Goal: Task Accomplishment & Management: Use online tool/utility

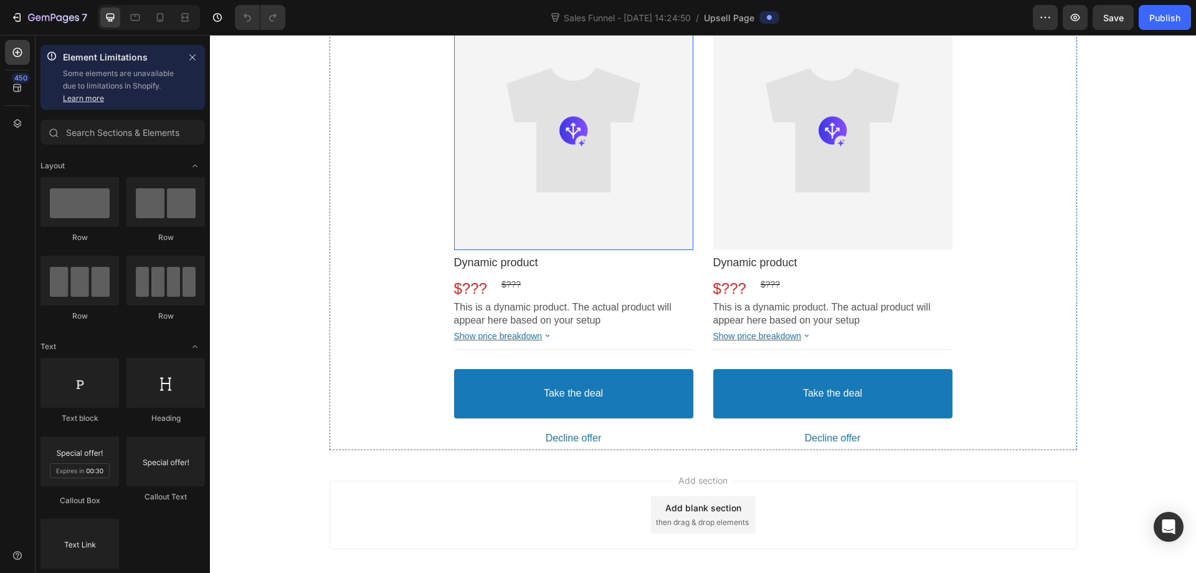
scroll to position [733, 0]
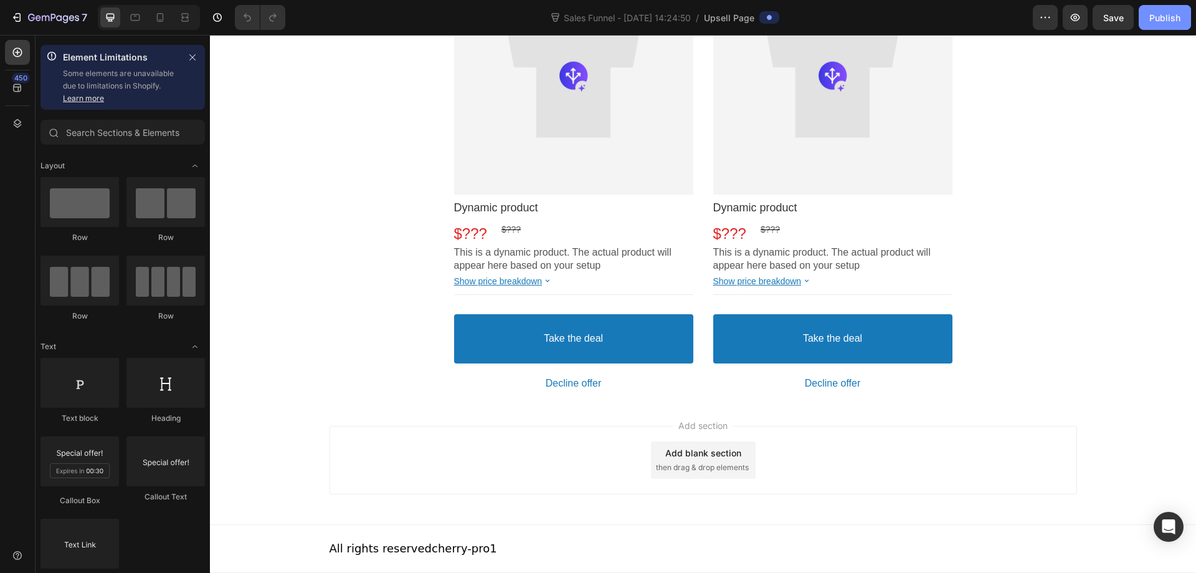
click at [1163, 22] on div "Publish" at bounding box center [1164, 17] width 31 height 13
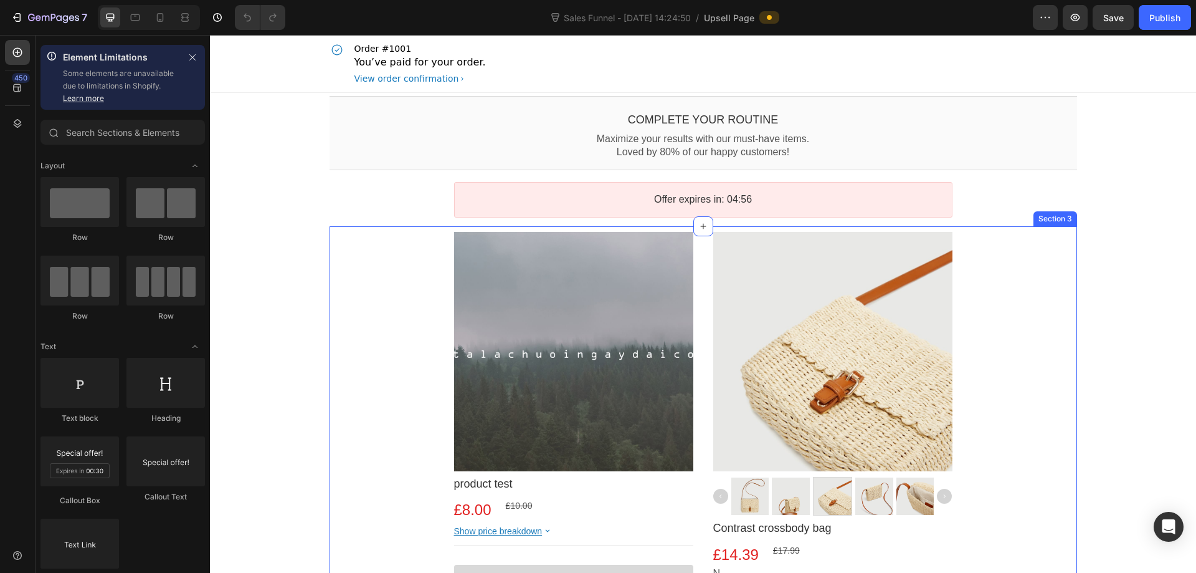
click at [345, 272] on div "Product Images product test Product Title £8.00 Price £10.00 Price Row Product …" at bounding box center [704, 474] width 748 height 485
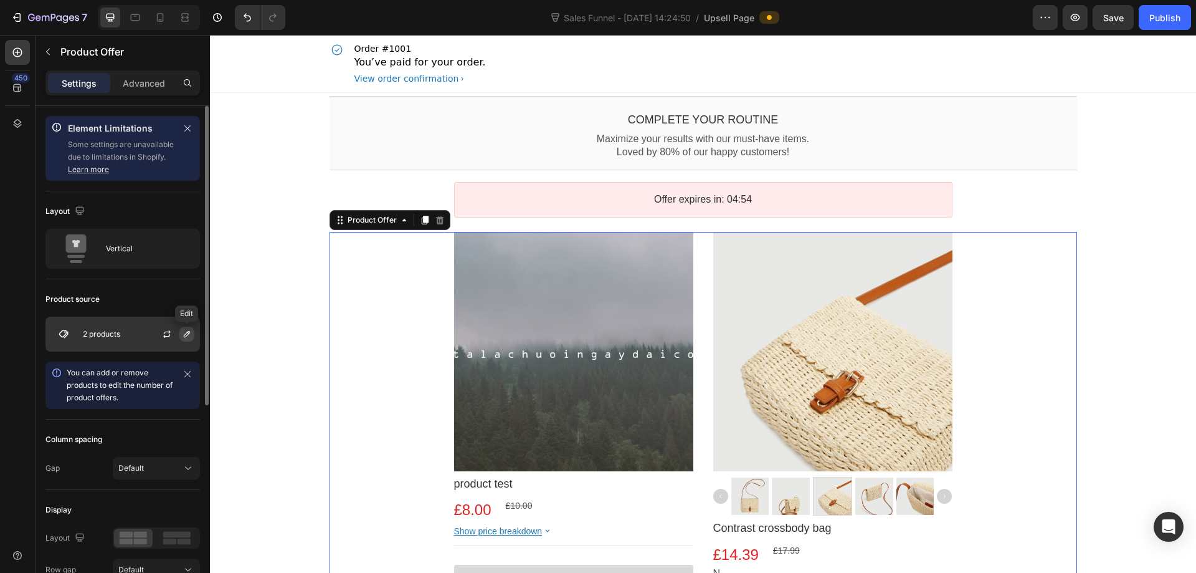
click at [184, 337] on icon "button" at bounding box center [187, 334] width 6 height 6
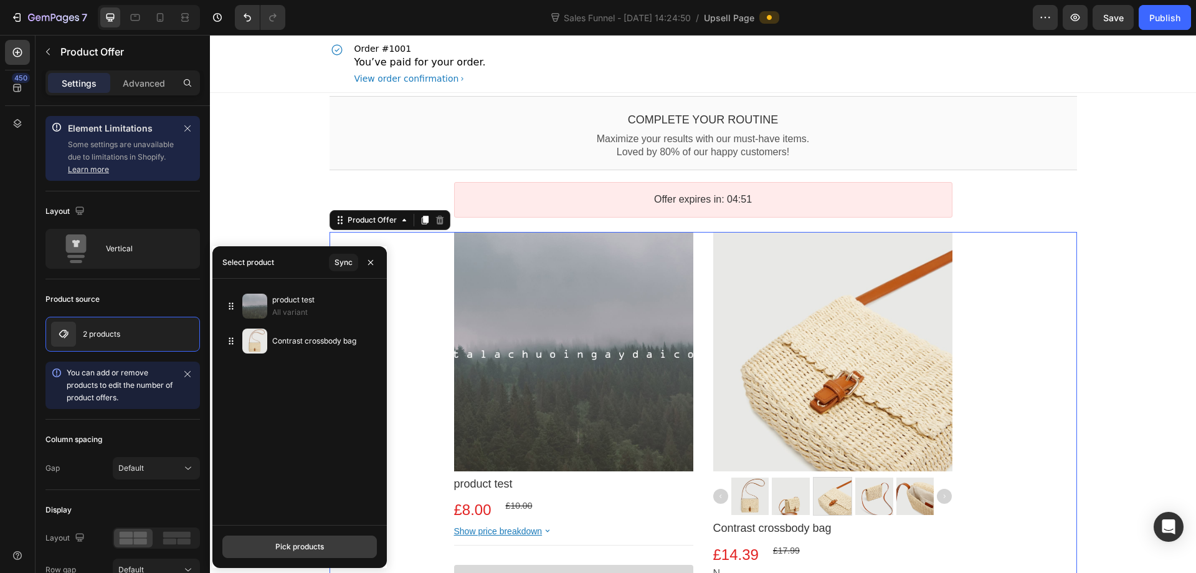
click at [302, 543] on div "Pick products" at bounding box center [299, 546] width 49 height 11
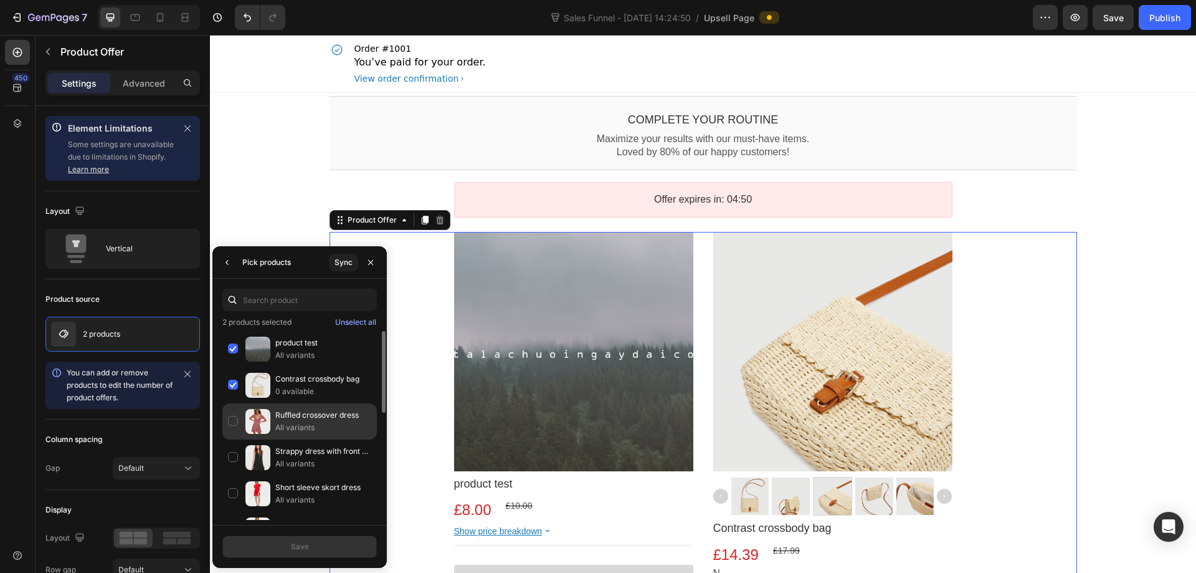
click at [321, 423] on p "All variants" at bounding box center [323, 427] width 96 height 12
click at [324, 546] on button "Save" at bounding box center [299, 546] width 154 height 22
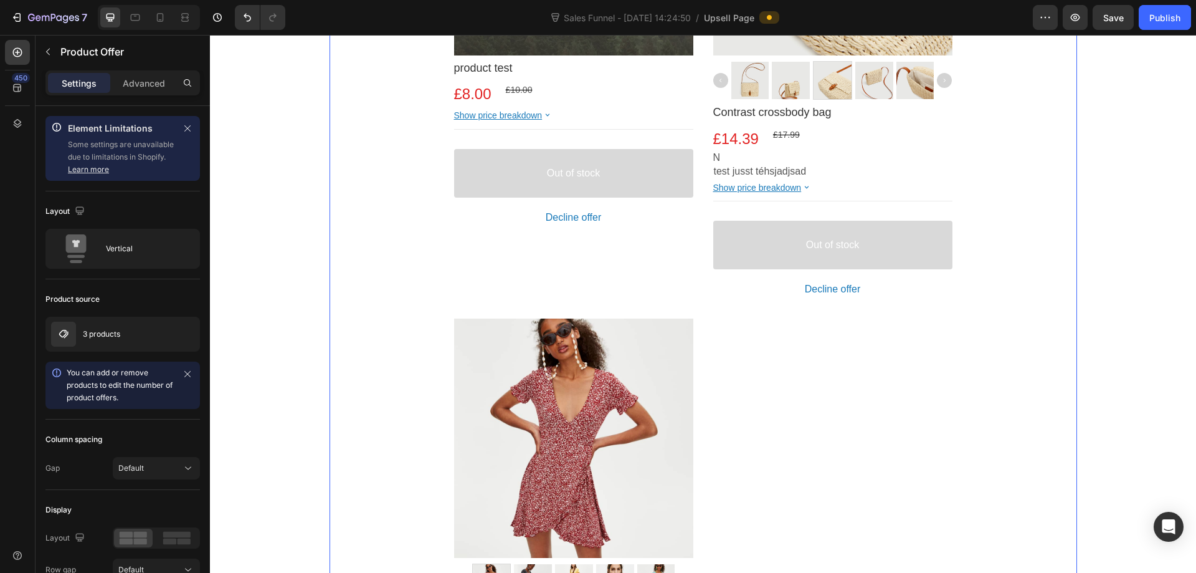
scroll to position [498, 0]
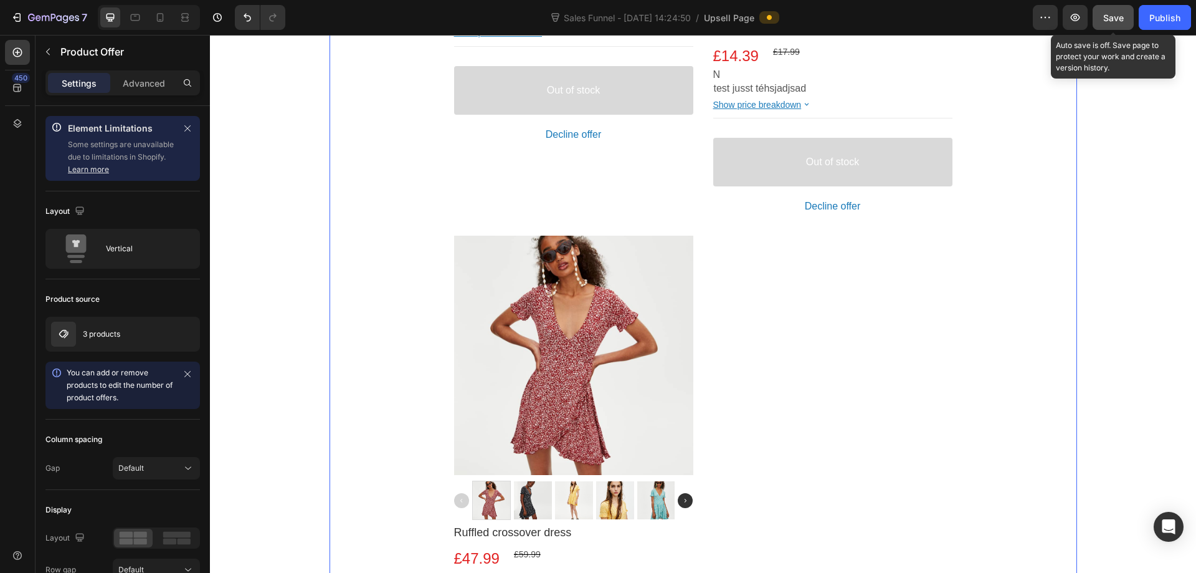
click at [1109, 21] on span "Save" at bounding box center [1113, 17] width 21 height 11
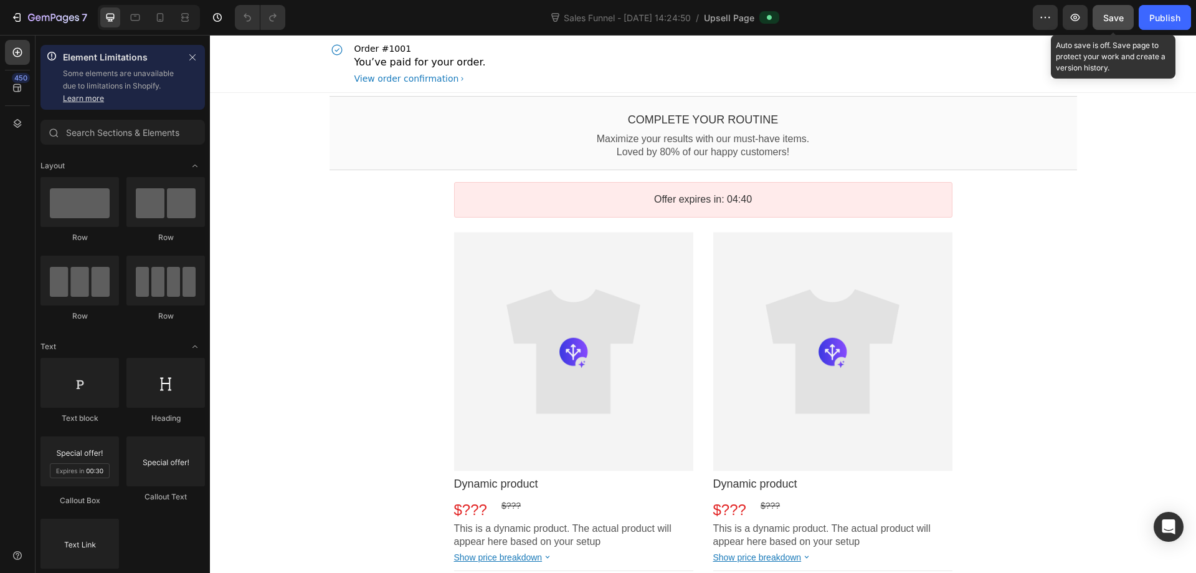
click at [1117, 25] on button "Save" at bounding box center [1113, 17] width 41 height 25
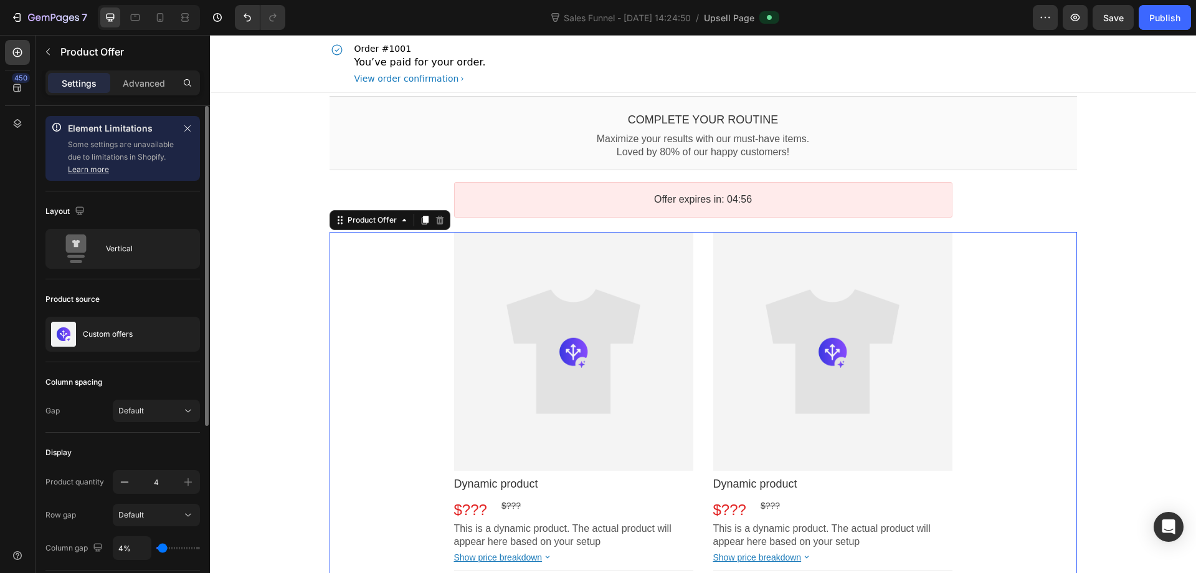
scroll to position [125, 0]
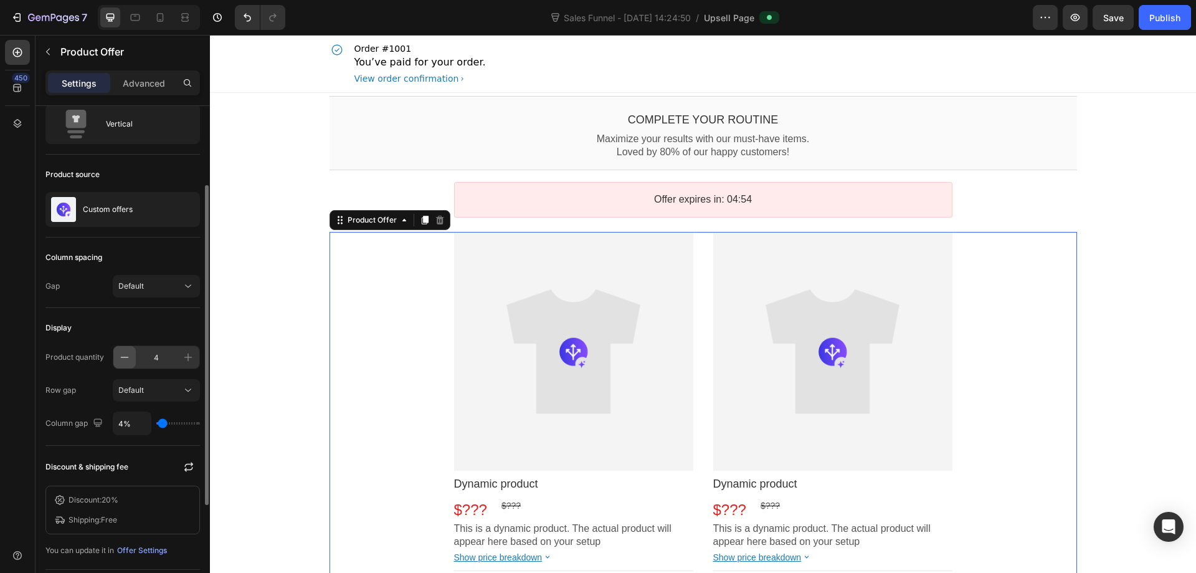
click at [128, 359] on icon "button" at bounding box center [124, 357] width 12 height 12
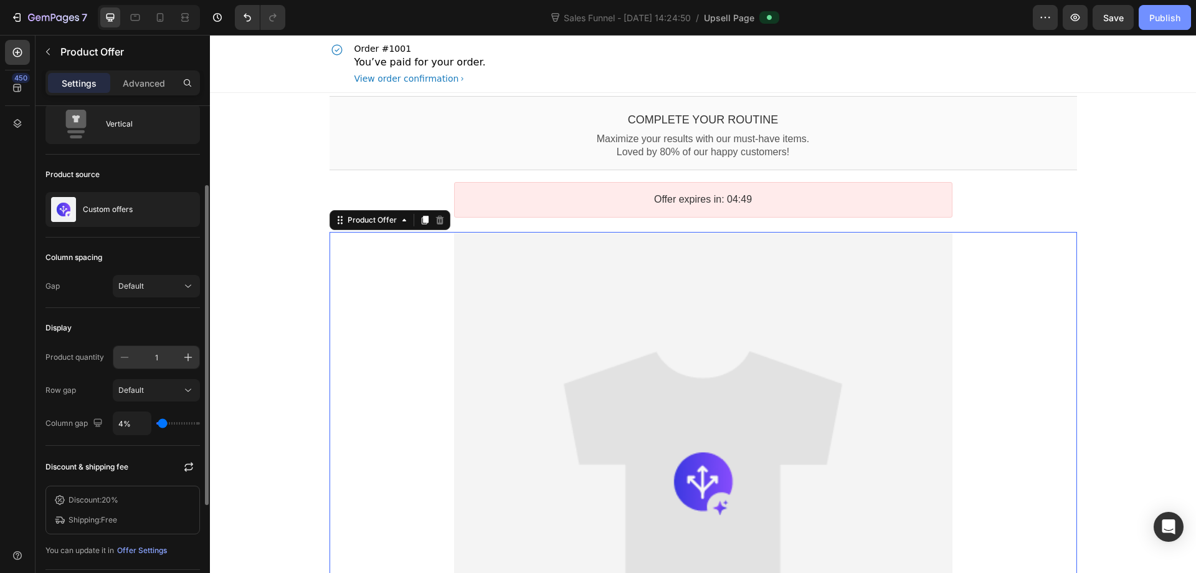
click at [1146, 21] on button "Publish" at bounding box center [1165, 17] width 52 height 25
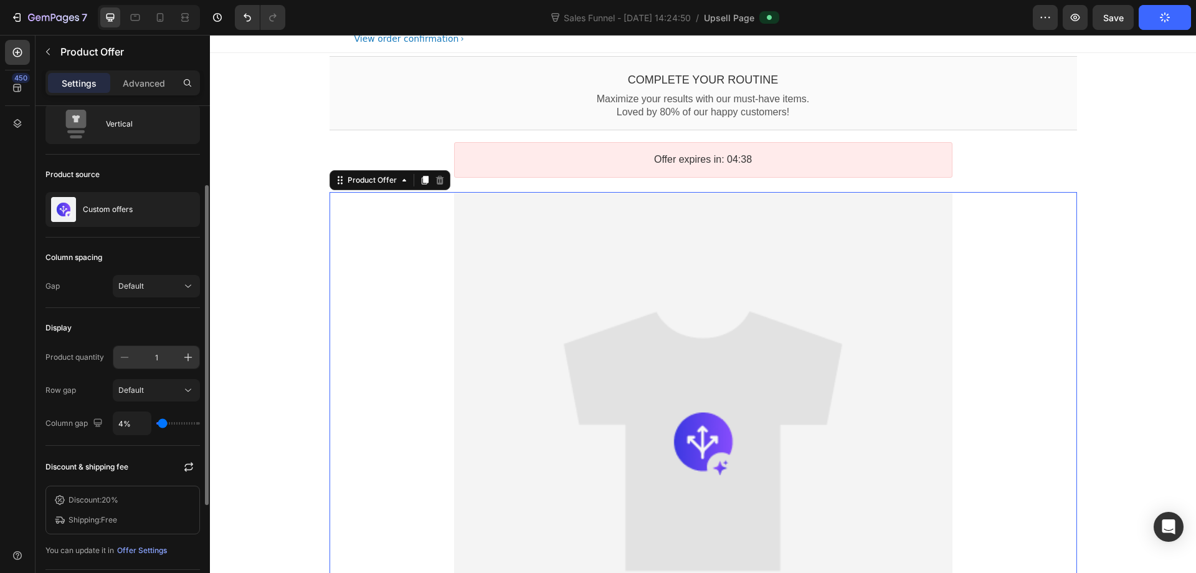
scroll to position [62, 0]
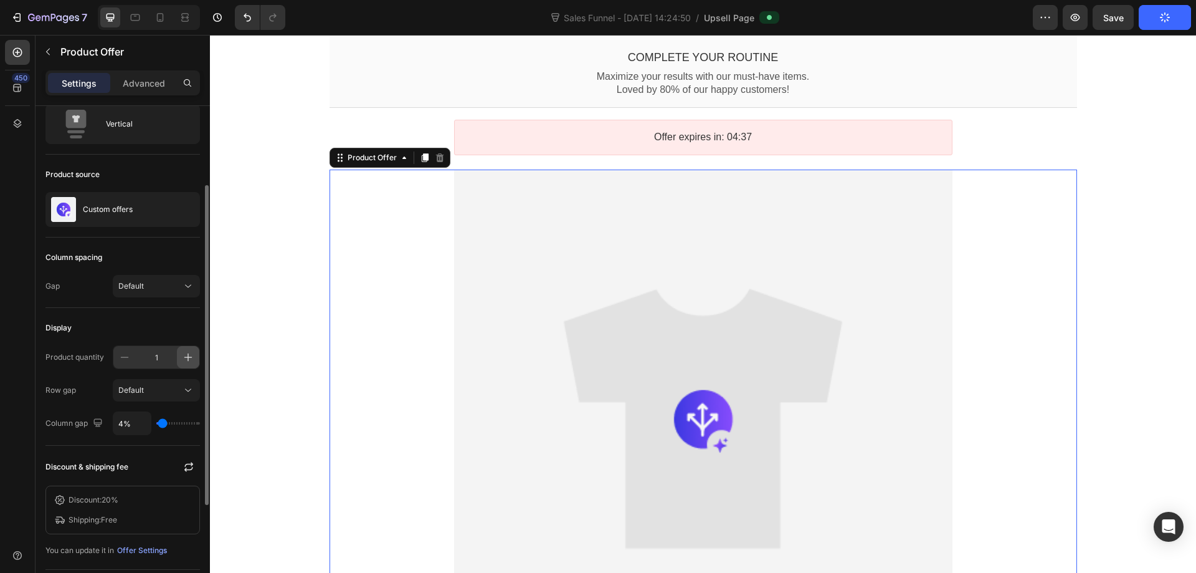
click at [192, 356] on icon "button" at bounding box center [188, 357] width 12 height 12
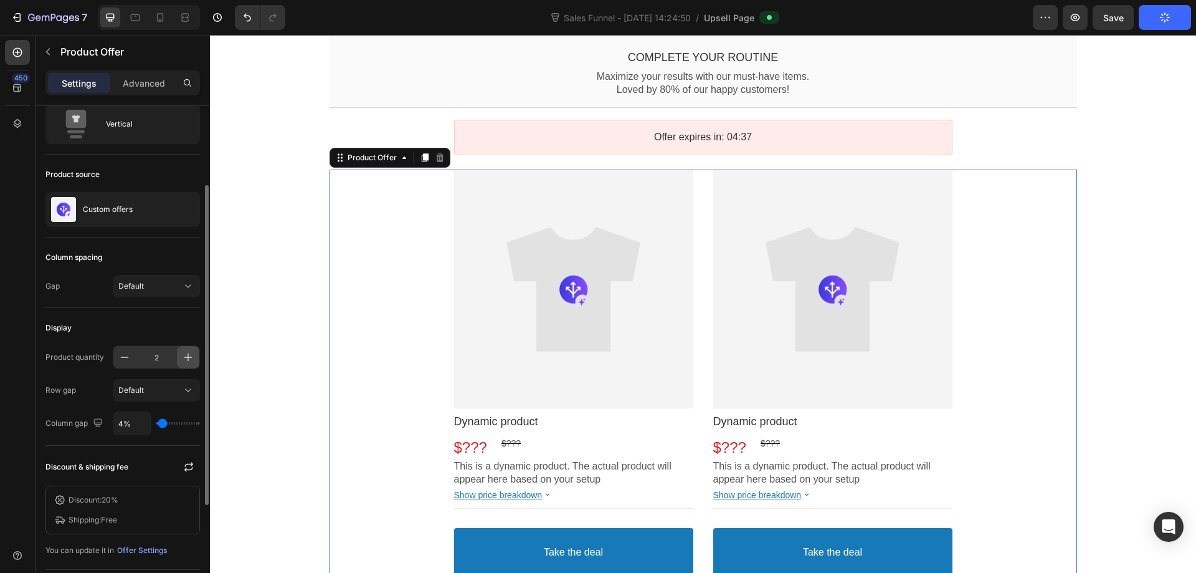
click at [192, 356] on icon "button" at bounding box center [188, 357] width 12 height 12
type input "4"
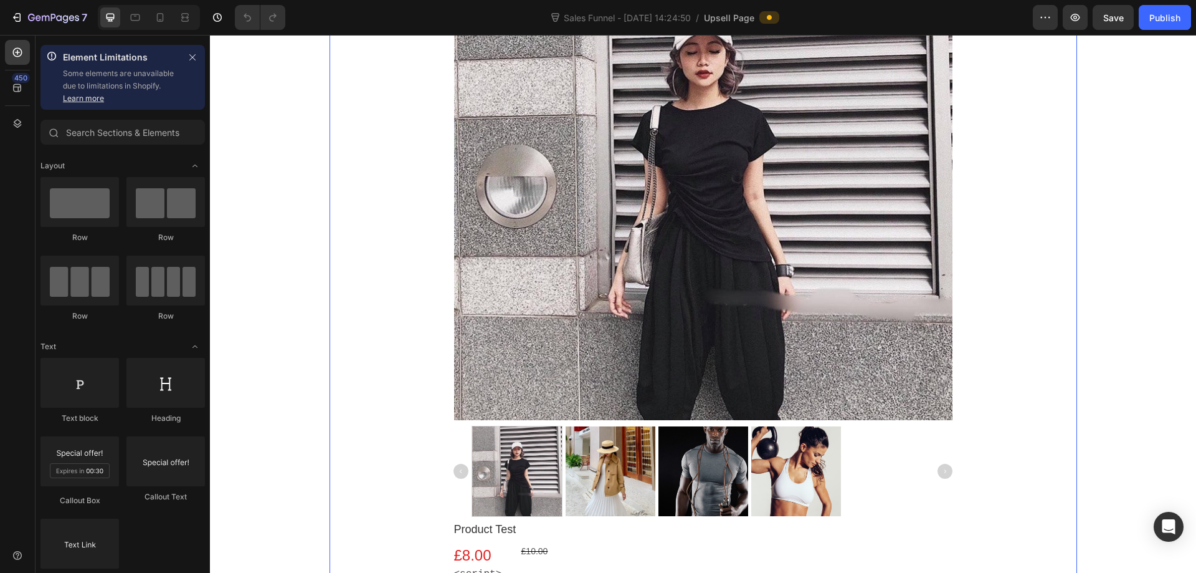
scroll to position [311, 0]
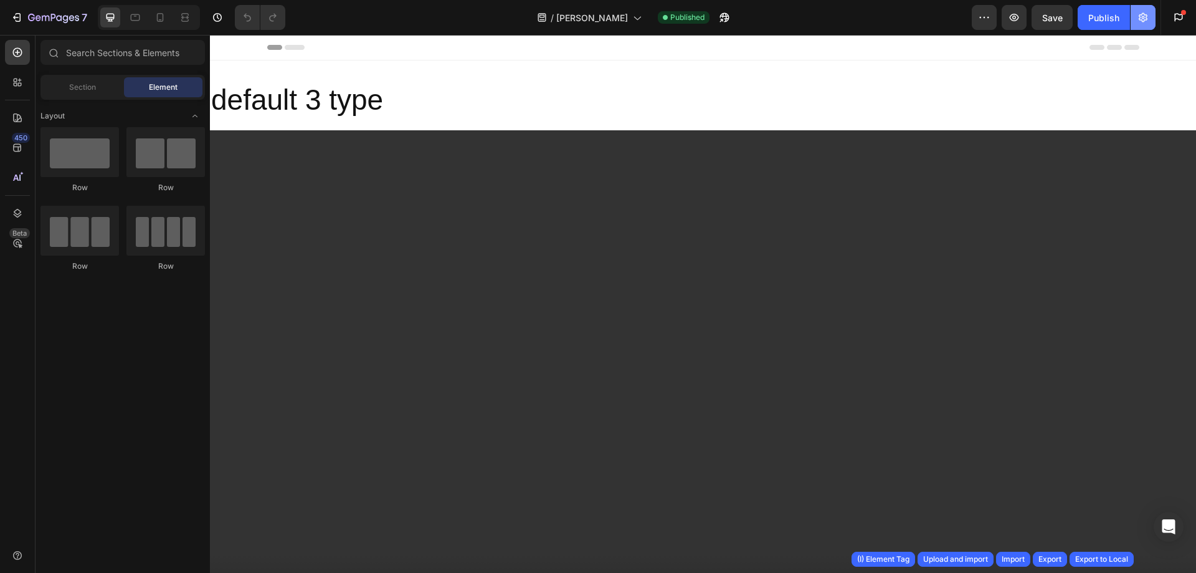
click at [1150, 12] on button "button" at bounding box center [1143, 17] width 25 height 25
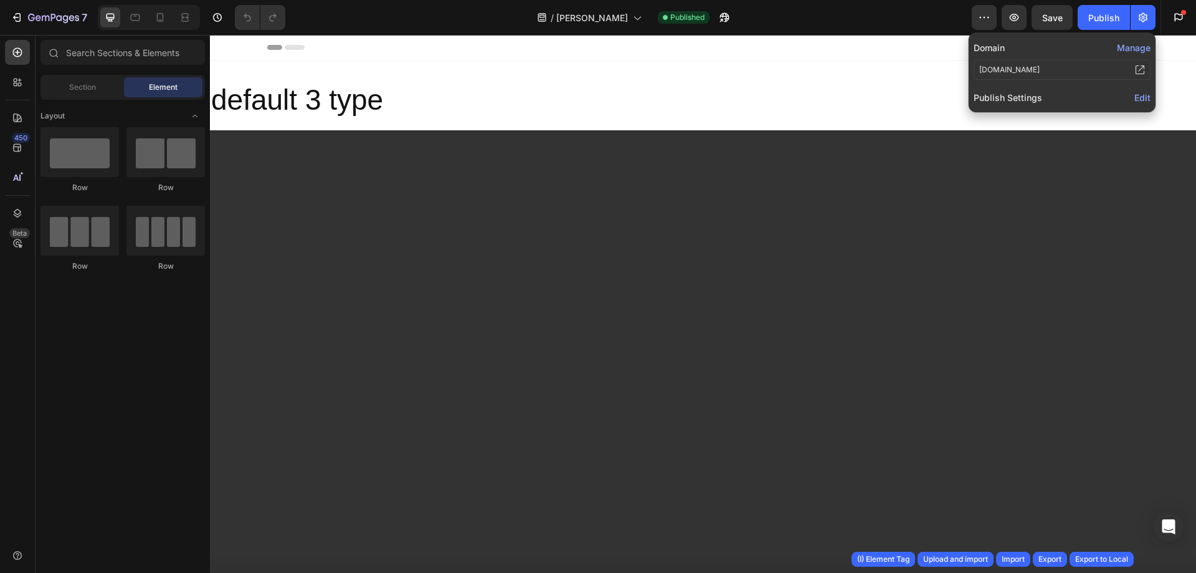
click at [1144, 95] on span "Edit" at bounding box center [1142, 97] width 16 height 11
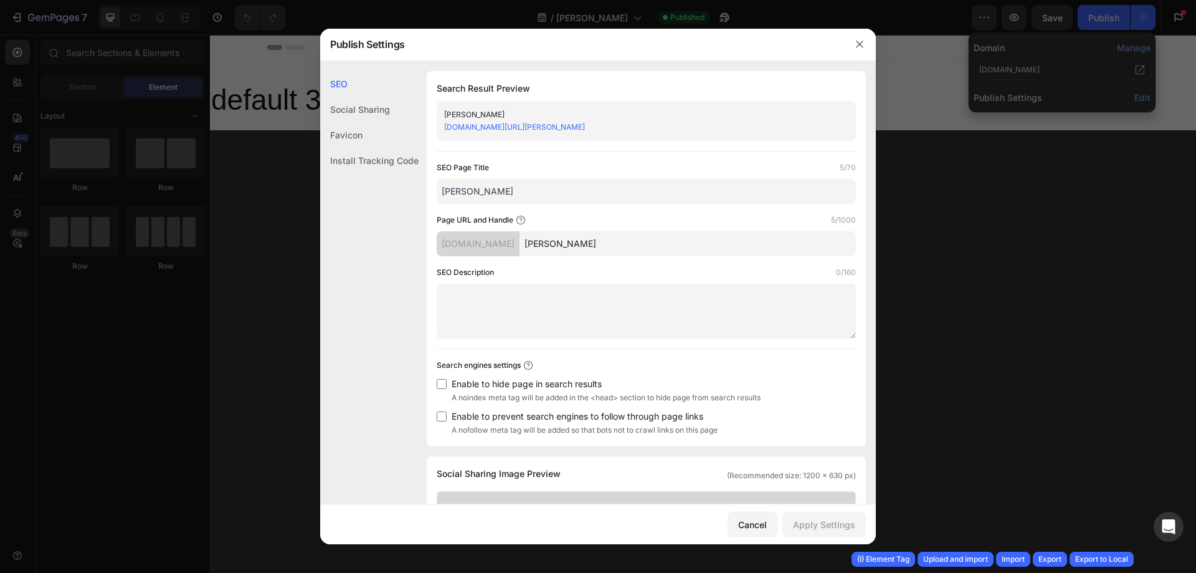
click at [373, 161] on div "Install Tracking Code" at bounding box center [369, 161] width 98 height 26
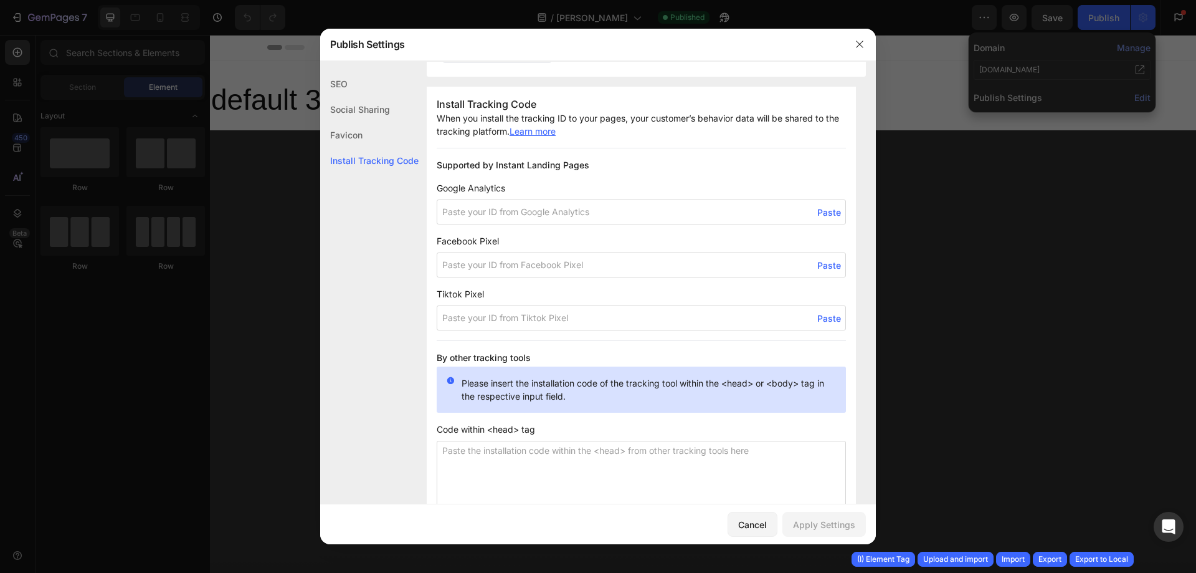
scroll to position [775, 0]
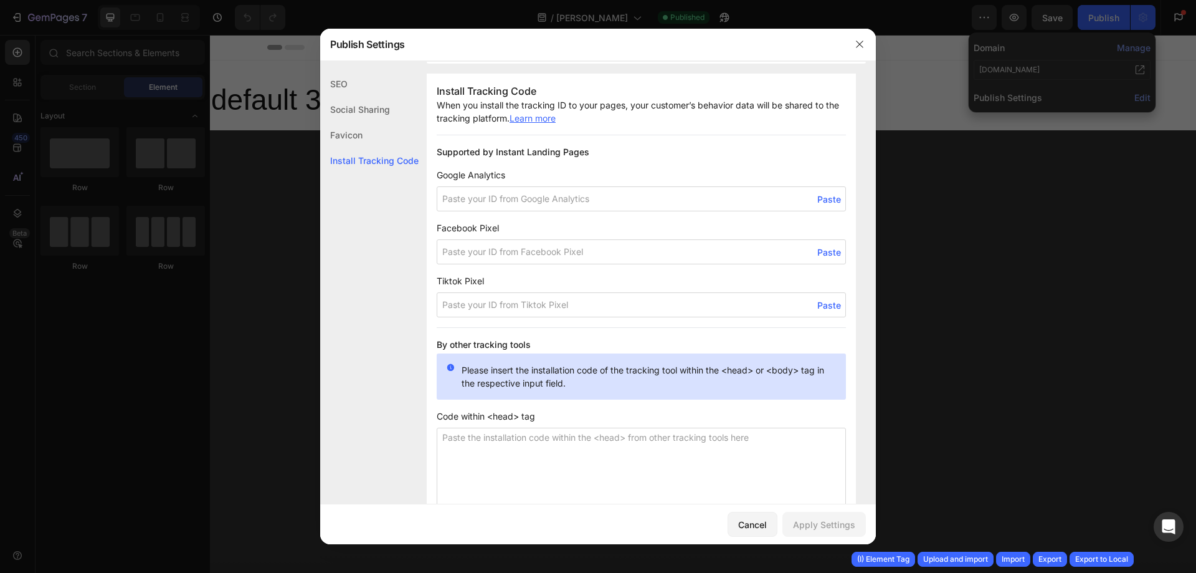
click at [485, 255] on input at bounding box center [641, 251] width 409 height 25
click at [817, 254] on span "Paste" at bounding box center [829, 251] width 24 height 13
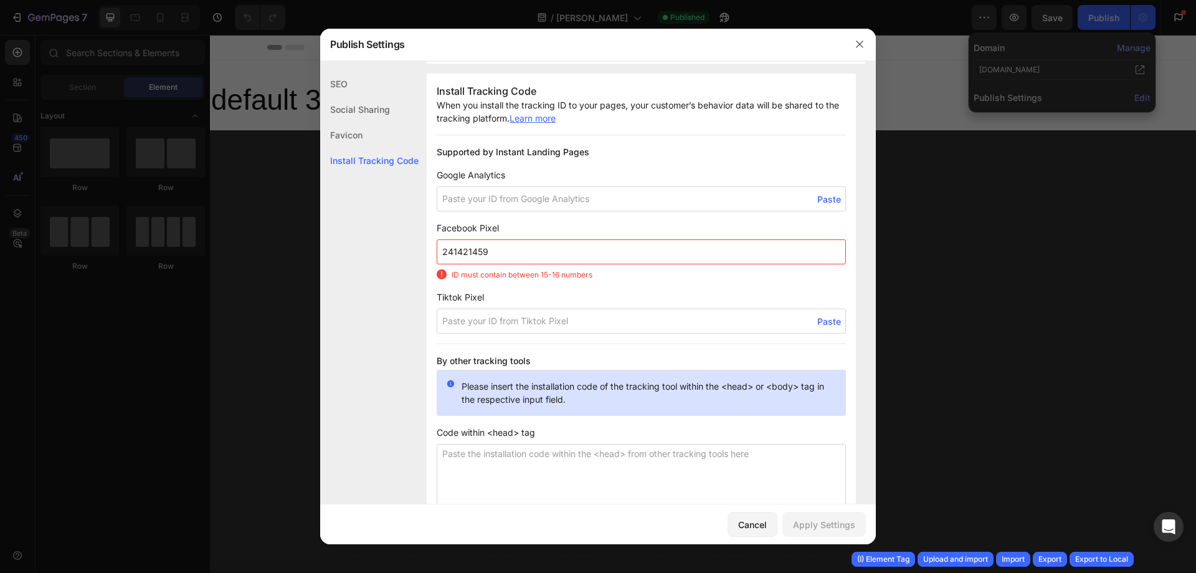
click at [489, 251] on input "241421459" at bounding box center [641, 251] width 409 height 25
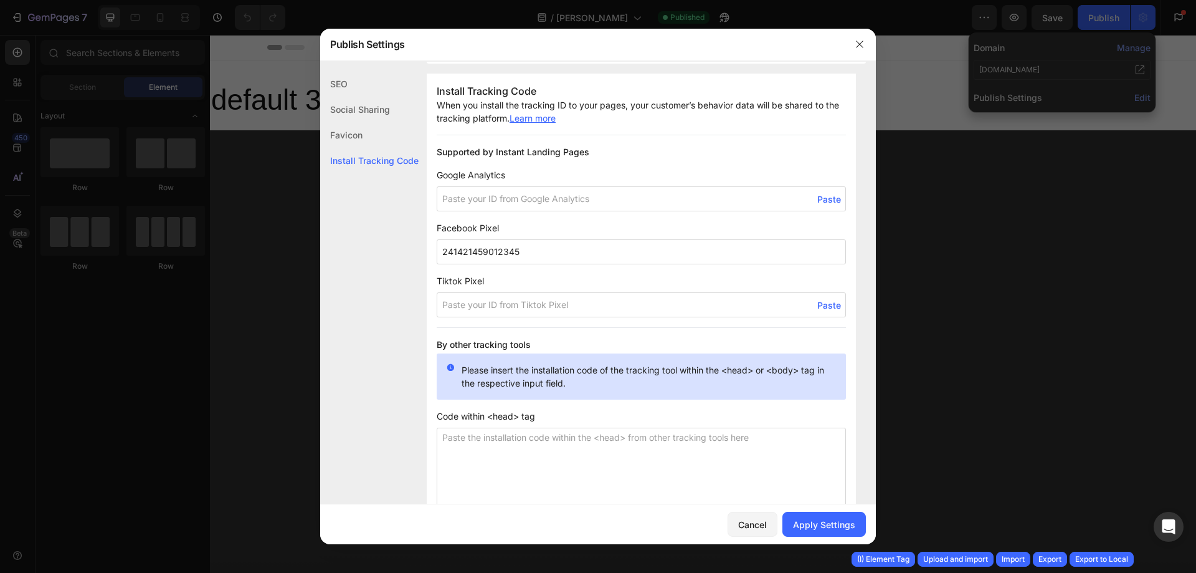
type input "241421459012345"
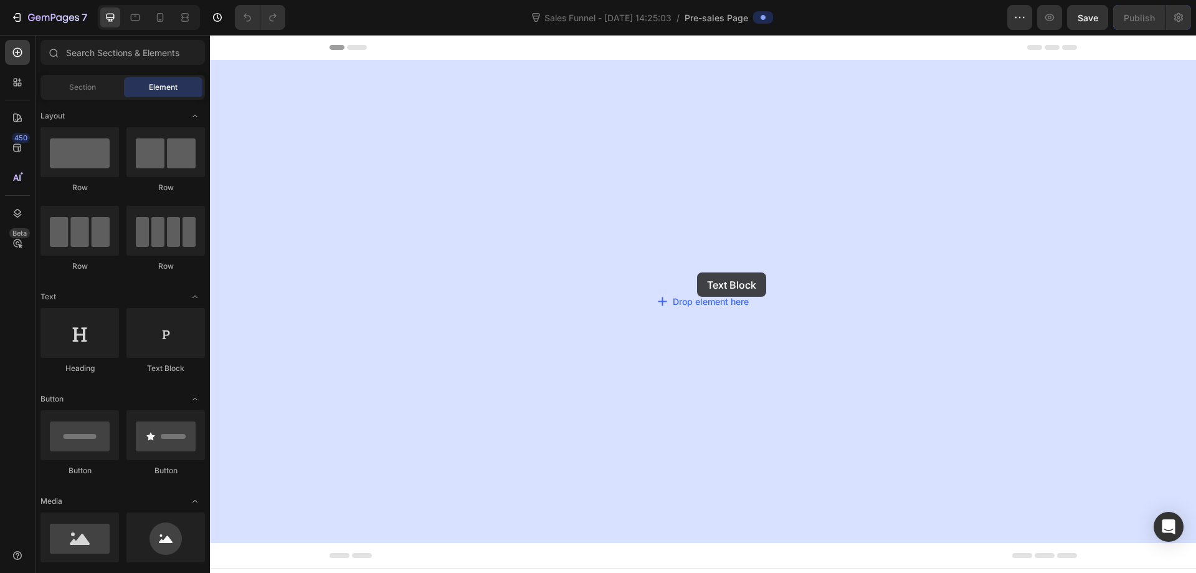
drag, startPoint x: 384, startPoint y: 376, endPoint x: 717, endPoint y: 284, distance: 345.6
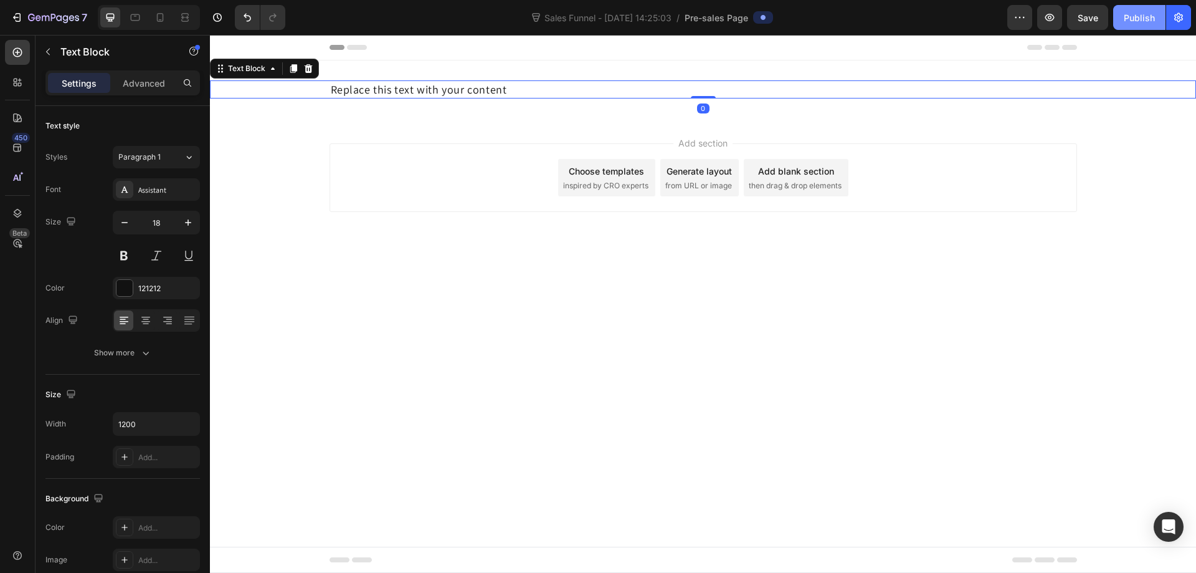
click at [1142, 25] on button "Publish" at bounding box center [1139, 17] width 52 height 25
